Goal: Find specific page/section: Find specific page/section

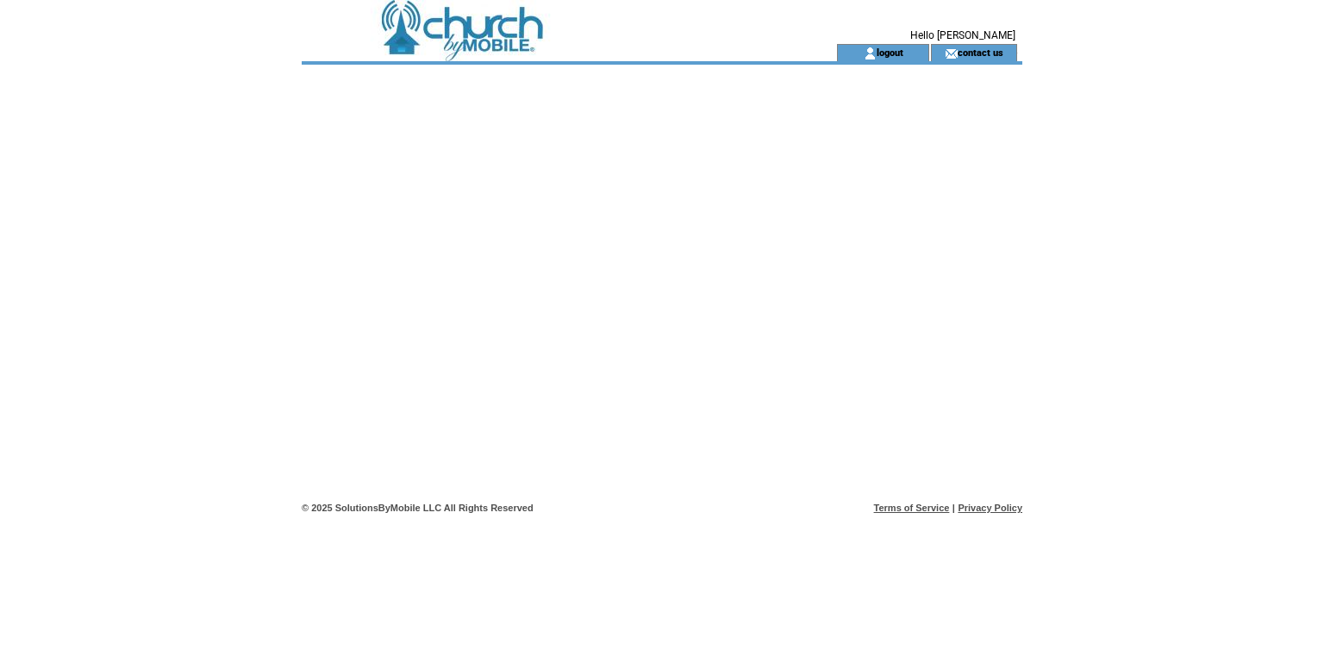
click at [500, 17] on td at bounding box center [538, 22] width 473 height 44
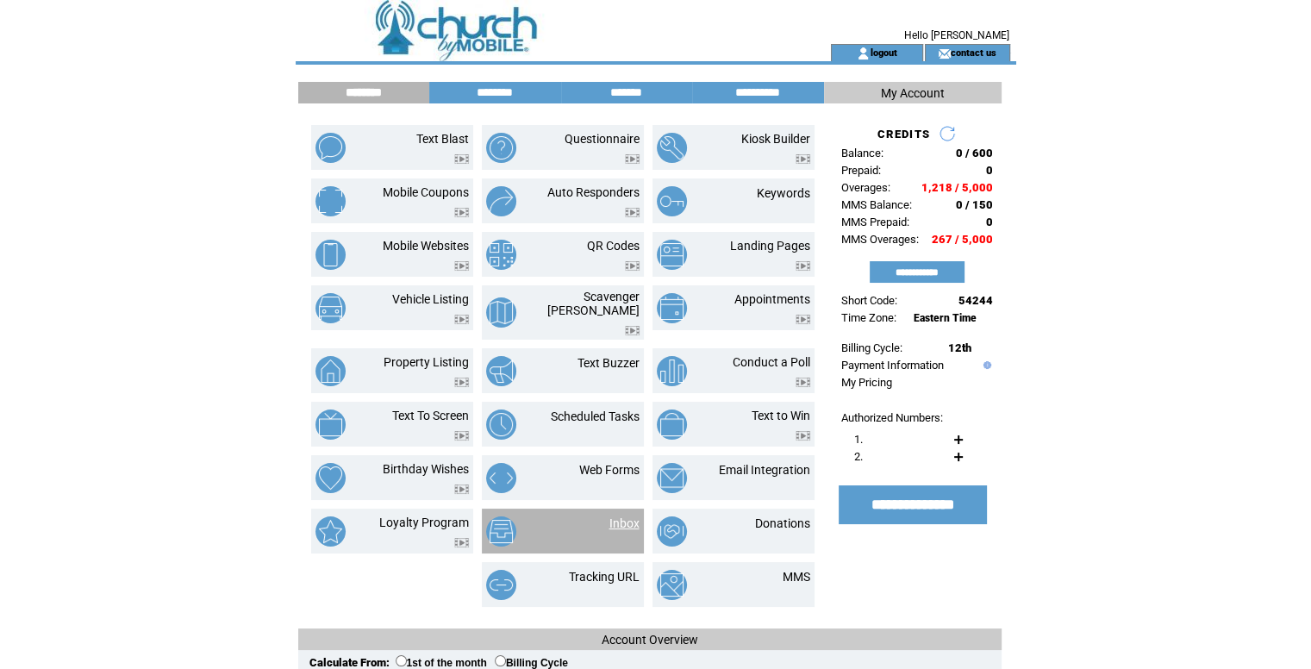
click at [618, 516] on link "Inbox" at bounding box center [624, 523] width 30 height 14
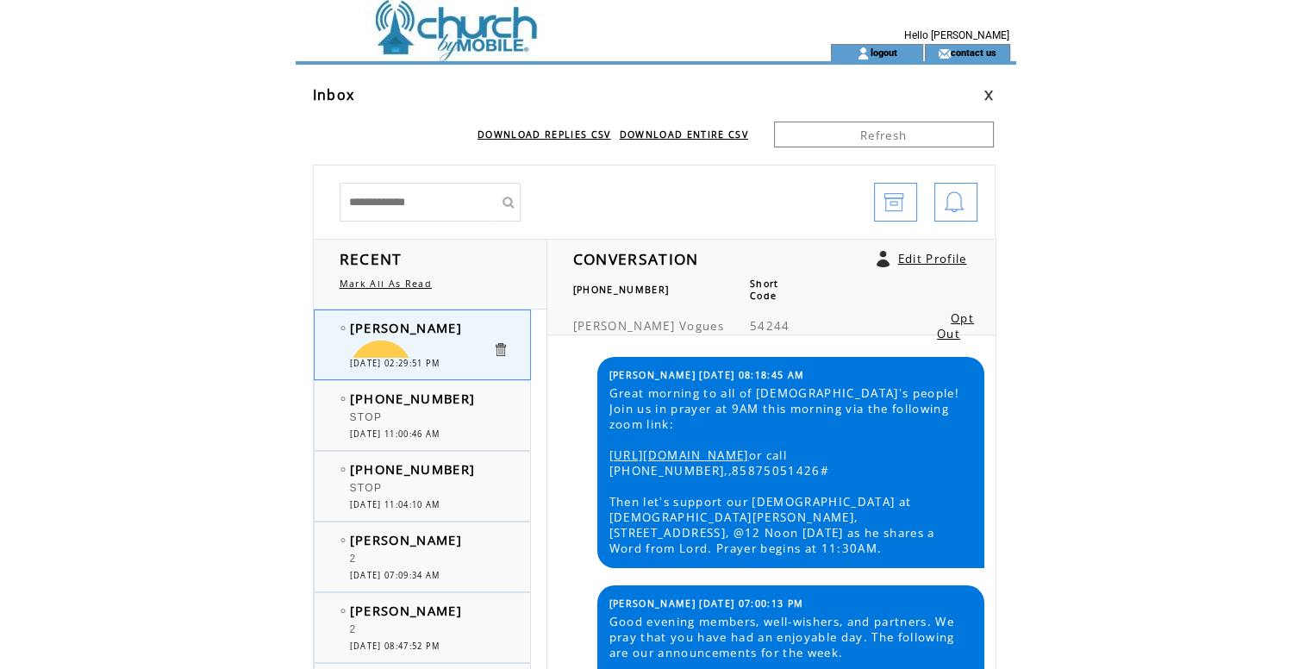
scroll to position [2976, 0]
